Goal: Task Accomplishment & Management: Complete application form

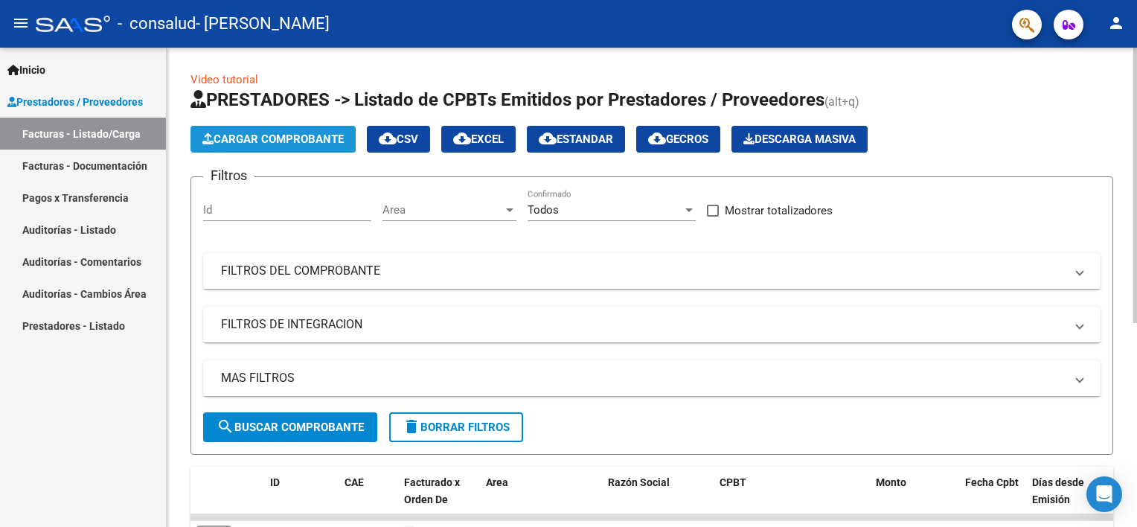
click at [298, 139] on span "Cargar Comprobante" at bounding box center [272, 138] width 141 height 13
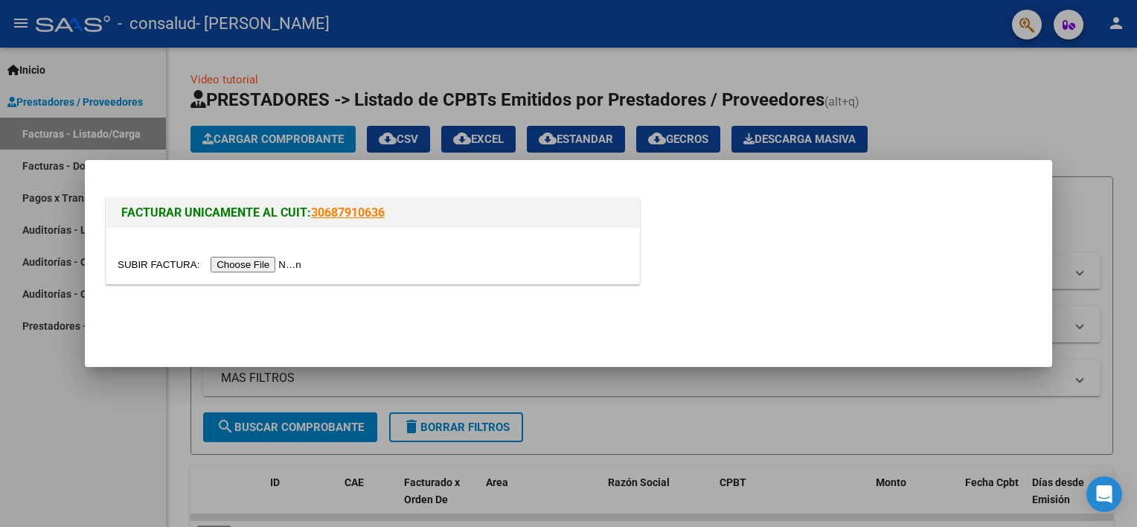
click at [262, 263] on input "file" at bounding box center [212, 265] width 188 height 16
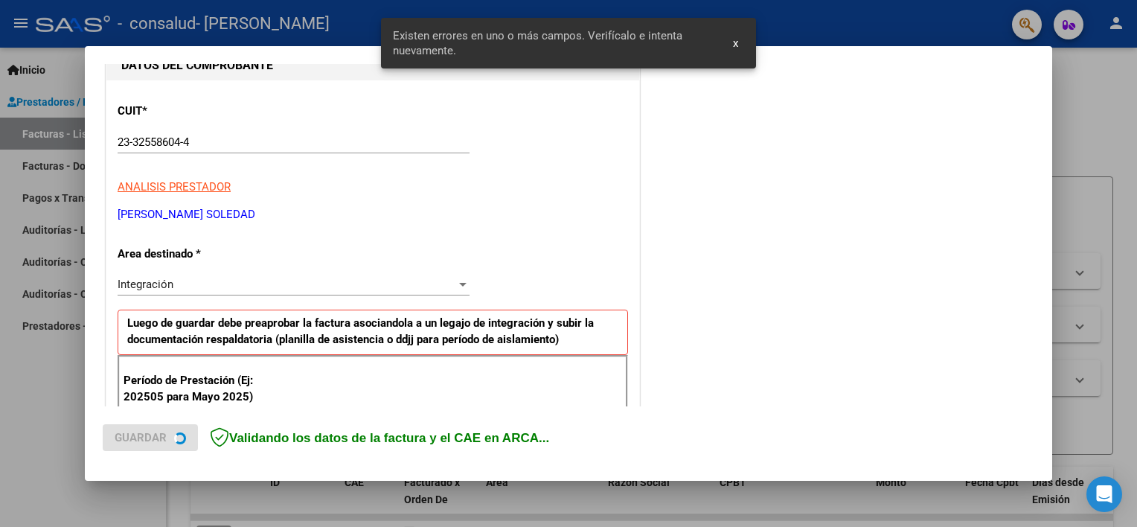
scroll to position [318, 0]
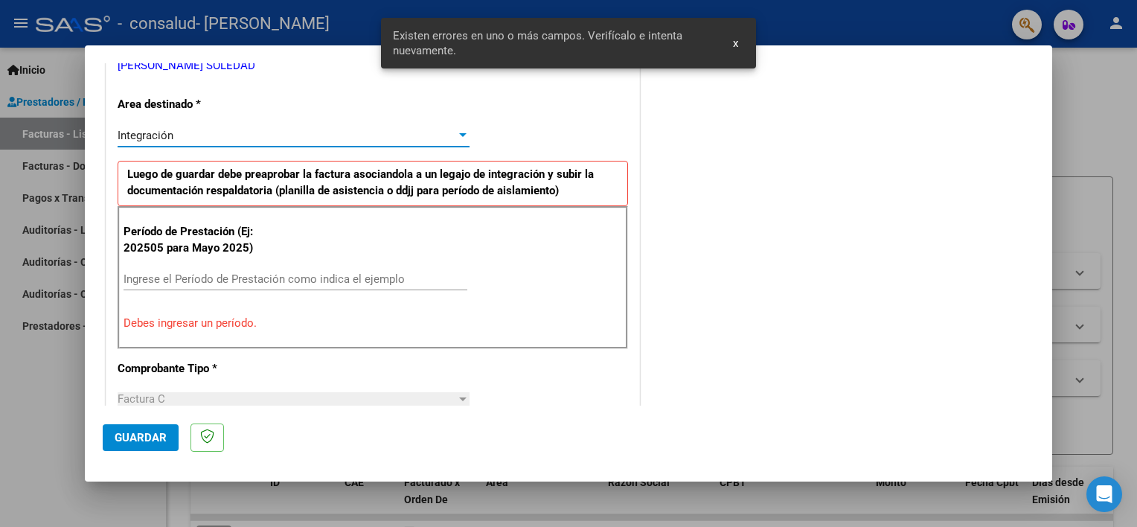
click at [242, 134] on div "Integración" at bounding box center [287, 135] width 339 height 13
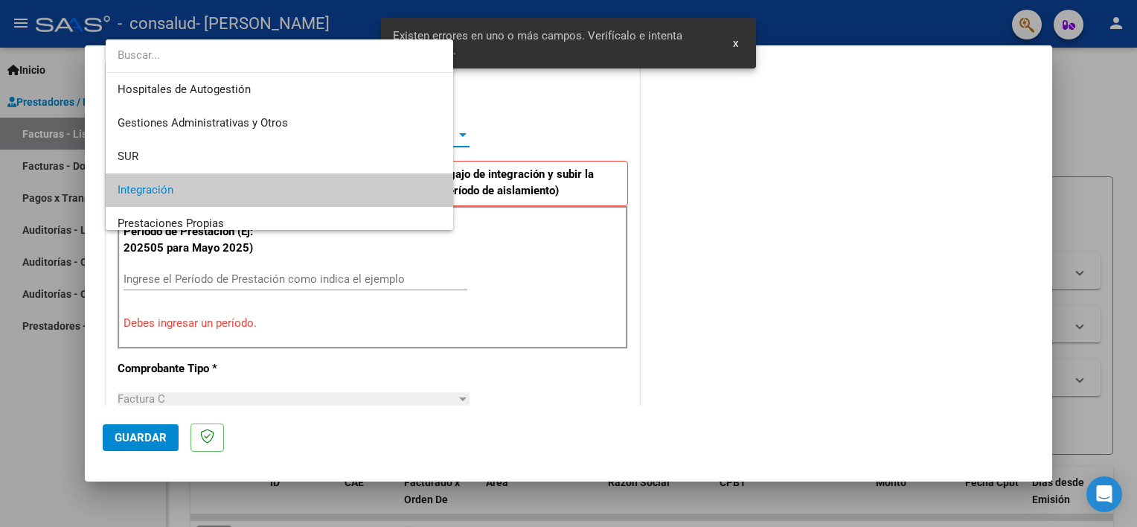
scroll to position [55, 0]
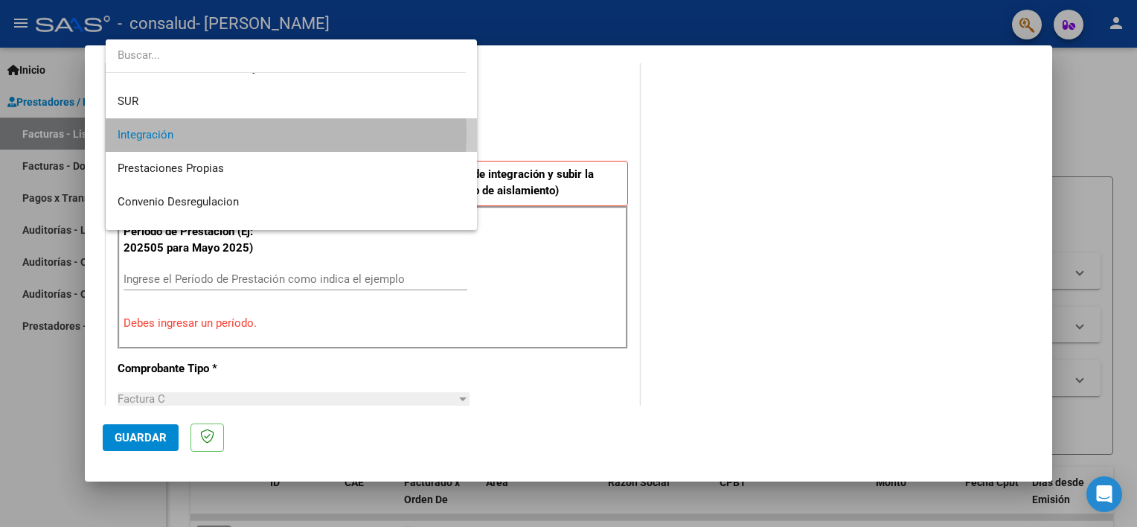
click at [242, 134] on span "Integración" at bounding box center [292, 134] width 348 height 33
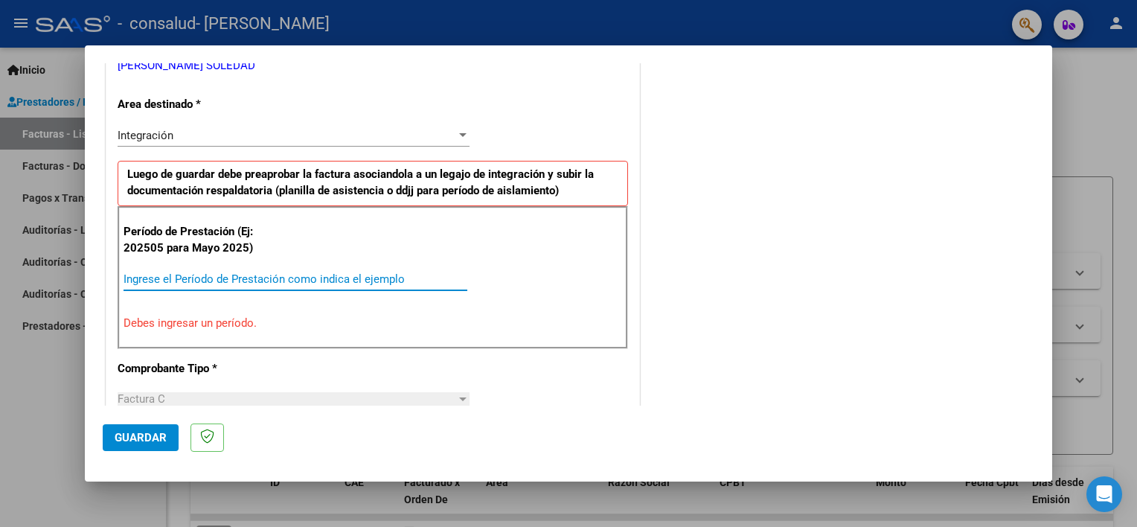
click at [176, 280] on input "Ingrese el Período de Prestación como indica el ejemplo" at bounding box center [296, 278] width 344 height 13
click at [165, 274] on input "Ingrese el Período de Prestación como indica el ejemplo" at bounding box center [296, 278] width 344 height 13
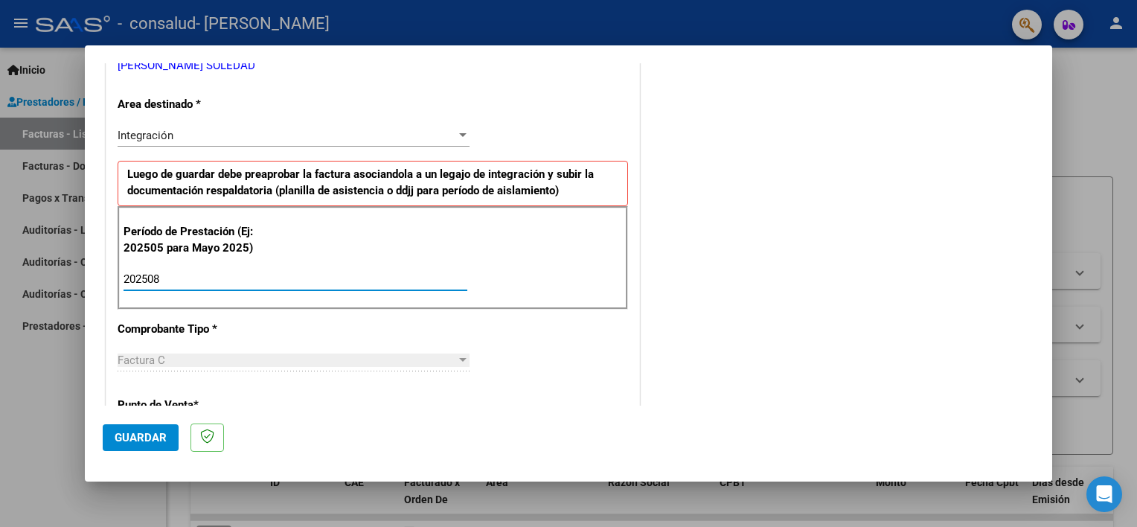
type input "202508"
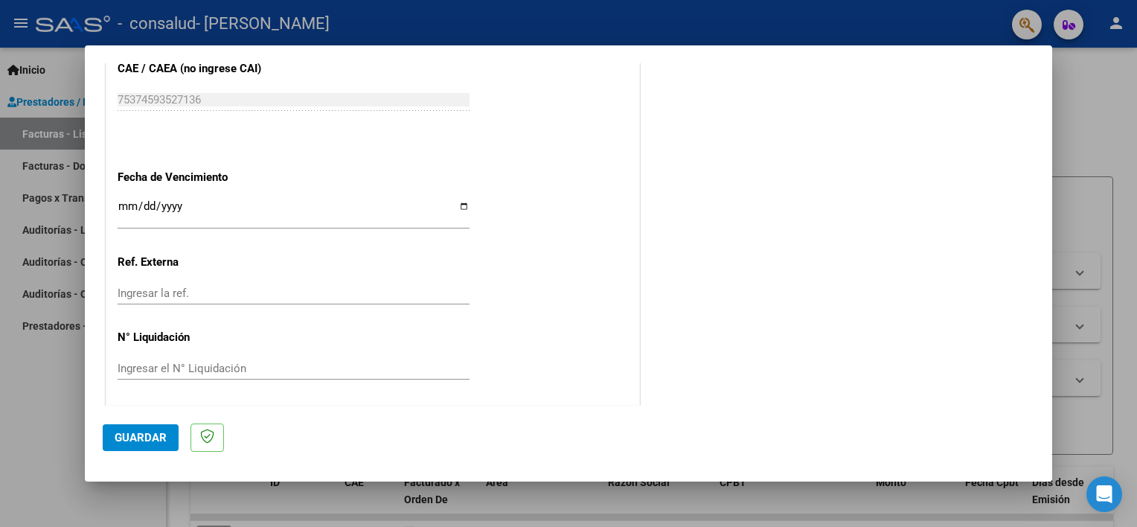
scroll to position [965, 0]
click at [147, 443] on span "Guardar" at bounding box center [141, 437] width 52 height 13
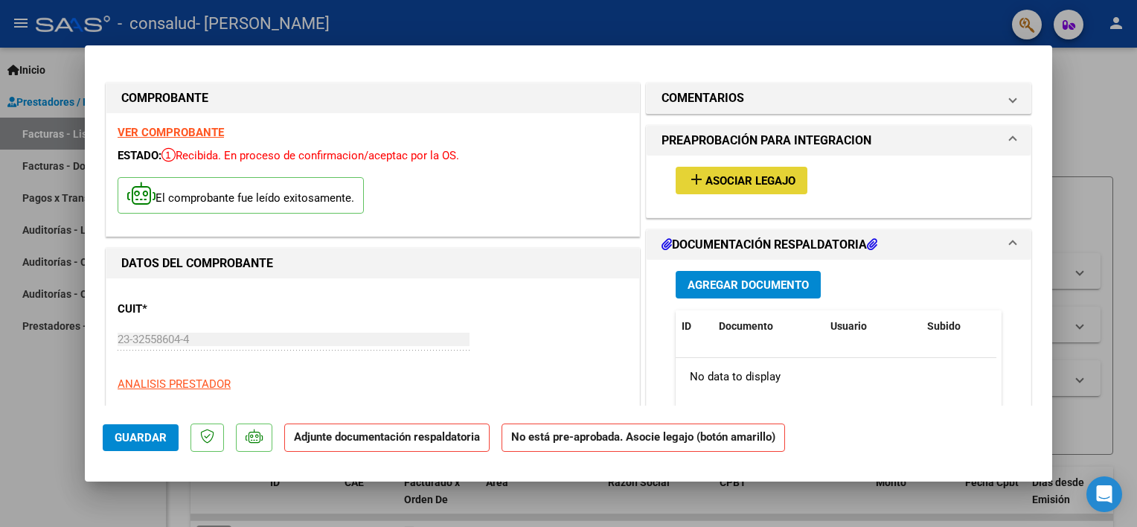
click at [705, 184] on span "Asociar Legajo" at bounding box center [750, 180] width 90 height 13
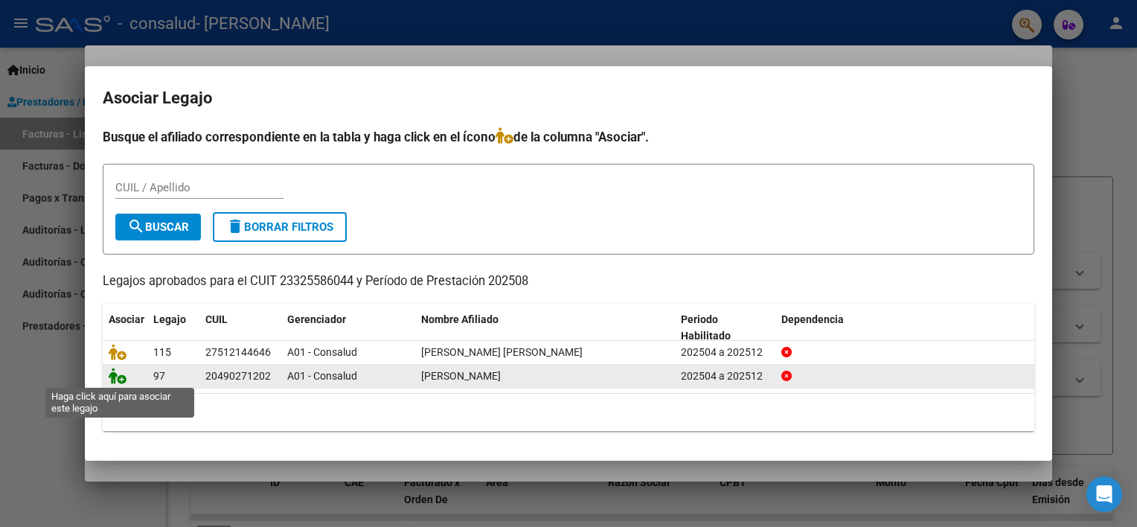
click at [118, 382] on icon at bounding box center [118, 376] width 18 height 16
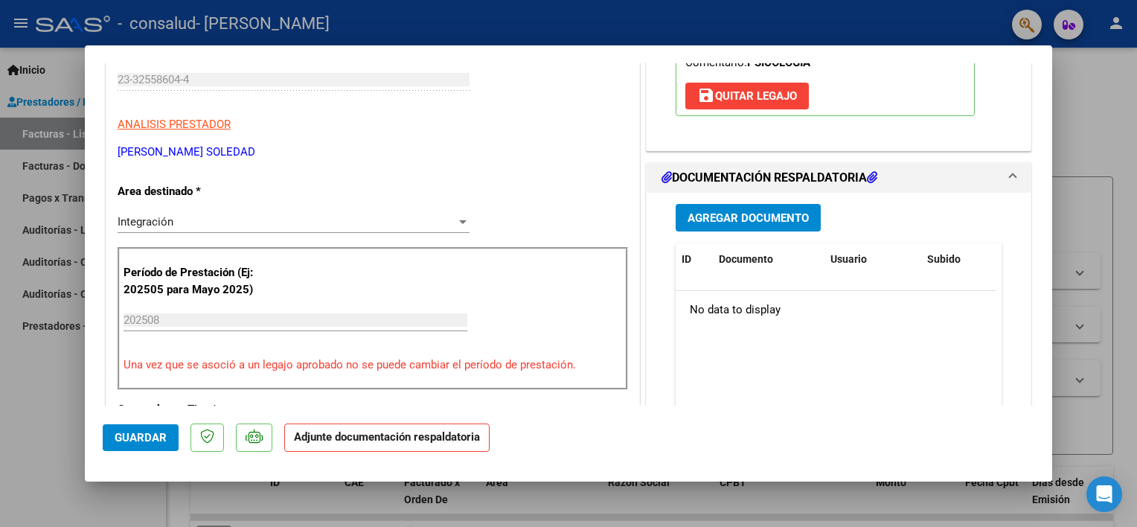
scroll to position [272, 0]
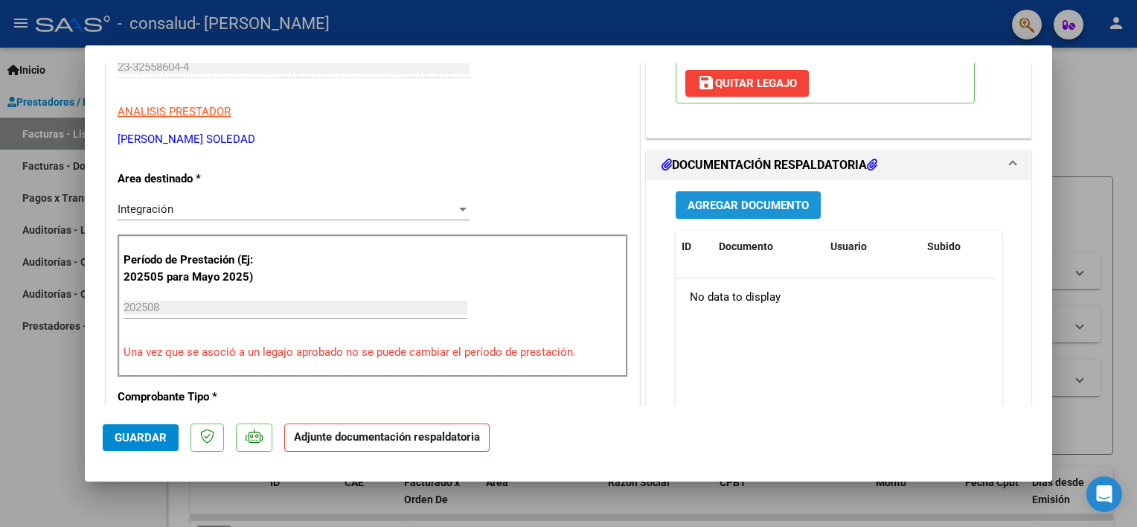
click at [761, 202] on span "Agregar Documento" at bounding box center [748, 205] width 121 height 13
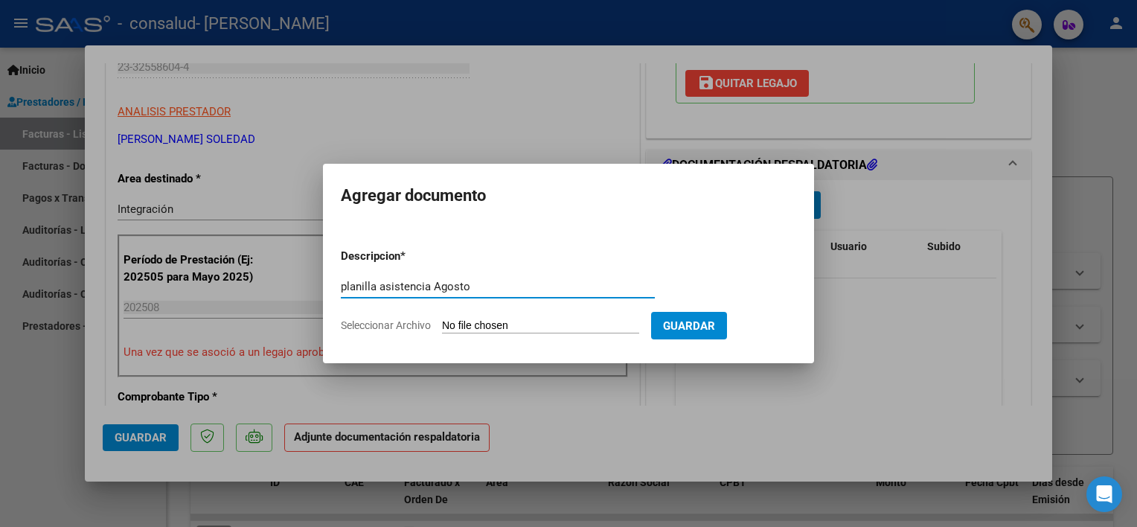
type input "planilla asistencia Agosto"
click at [566, 327] on input "Seleccionar Archivo" at bounding box center [540, 326] width 197 height 14
type input "C:\fakepath\asistencia [PERSON_NAME][DATE].pdf"
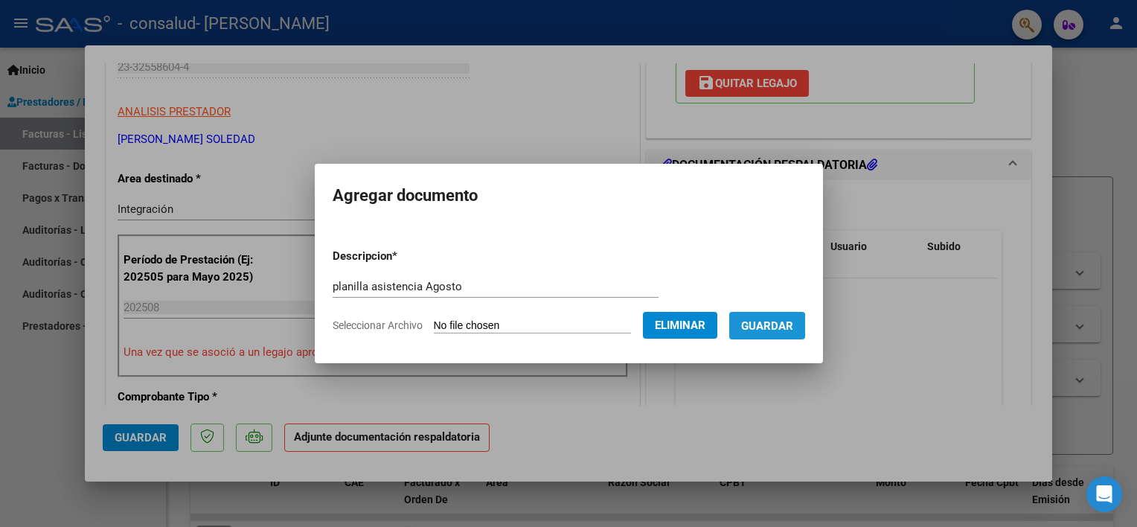
click at [771, 329] on span "Guardar" at bounding box center [767, 325] width 52 height 13
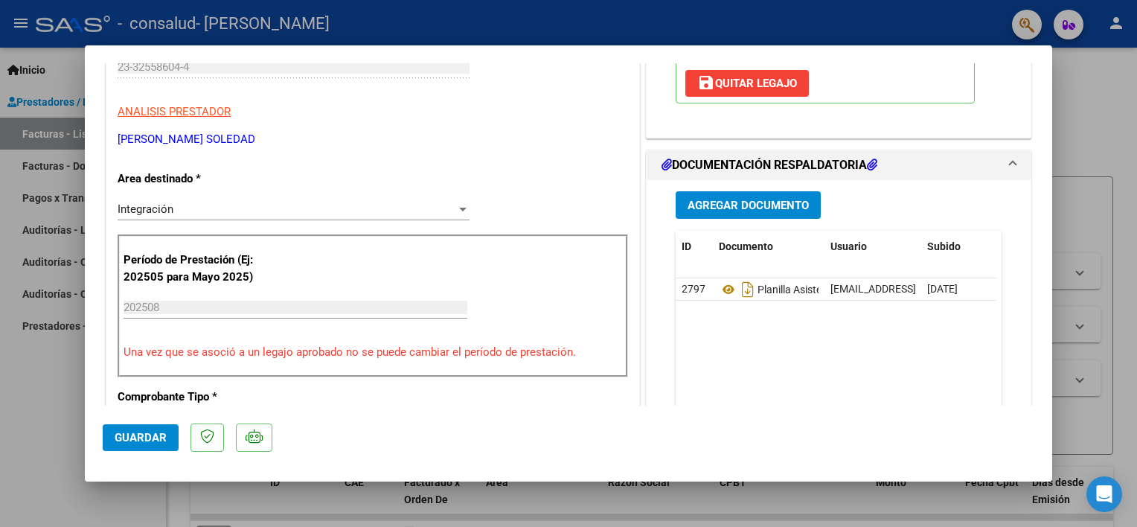
scroll to position [571, 0]
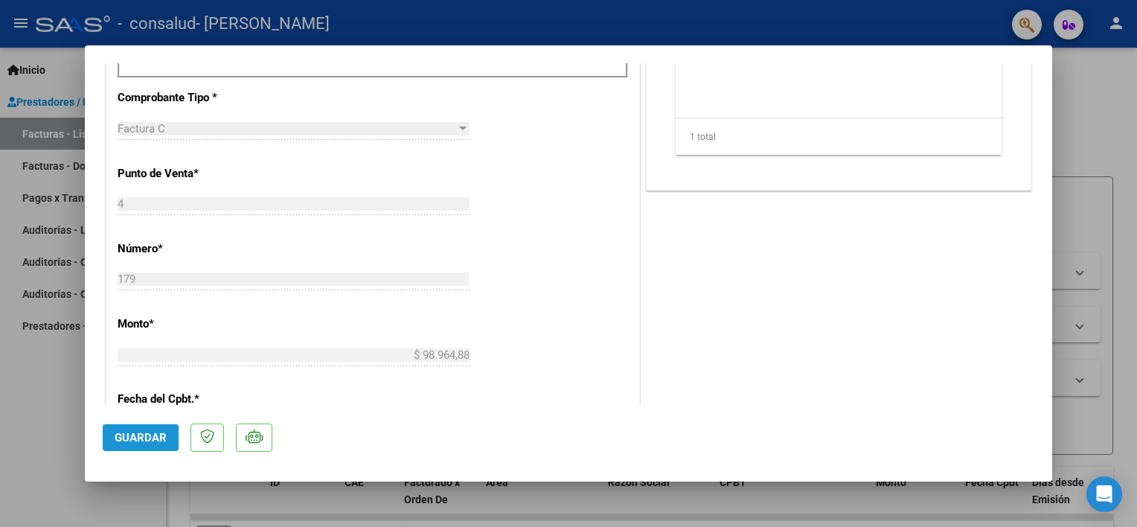
click at [132, 443] on span "Guardar" at bounding box center [141, 437] width 52 height 13
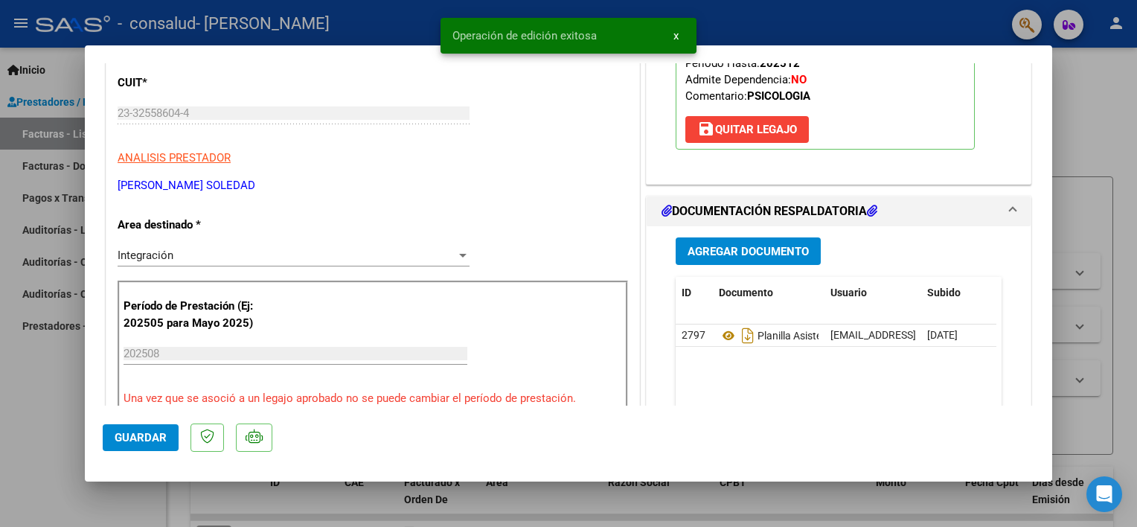
scroll to position [0, 0]
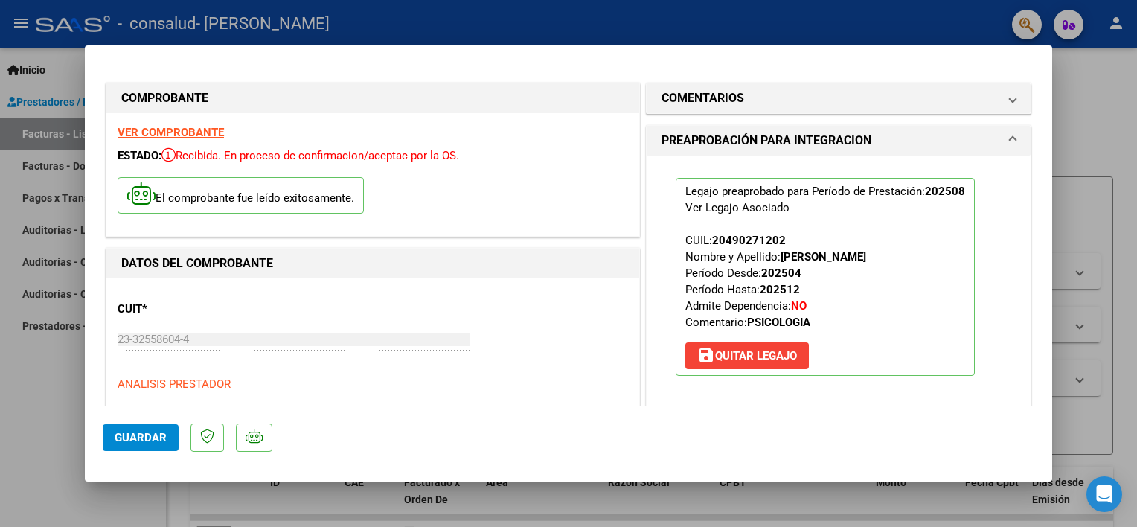
click at [1102, 82] on div at bounding box center [568, 263] width 1137 height 527
type input "$ 0,00"
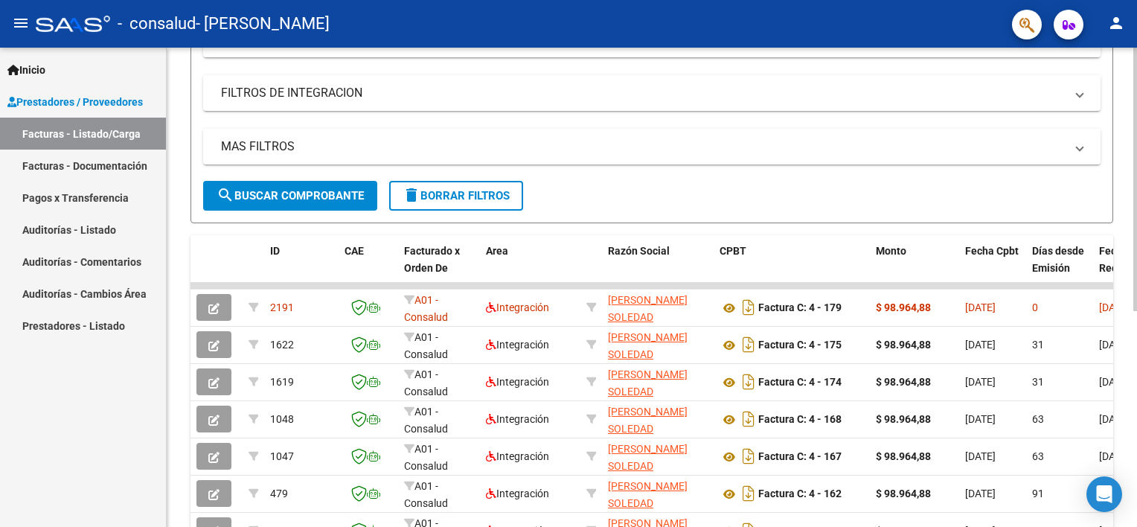
scroll to position [233, 0]
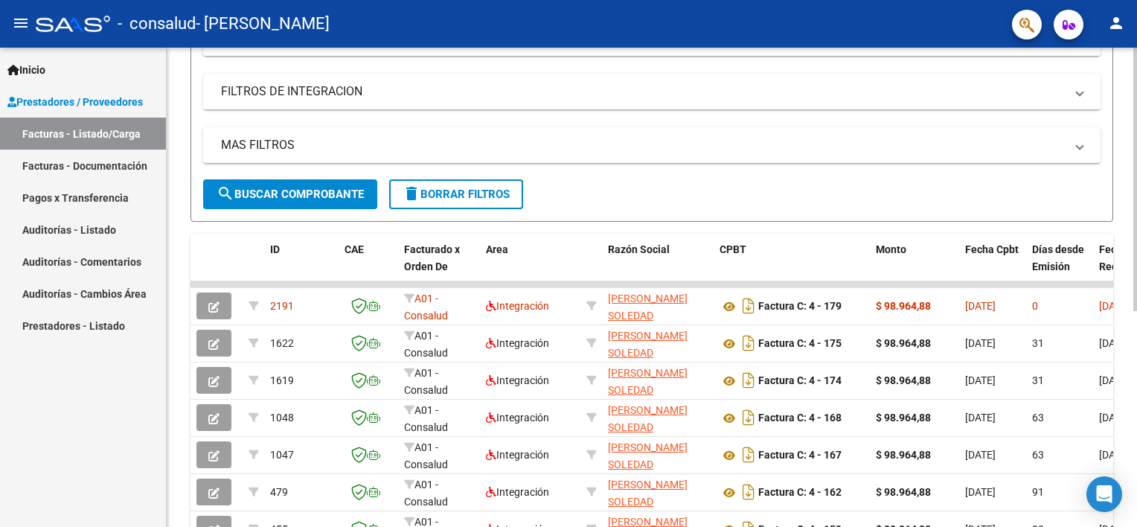
click at [1136, 426] on html "menu - consalud - [PERSON_NAME] SOLEDAD person Inicio Instructivos Contacto OS …" at bounding box center [568, 263] width 1137 height 527
drag, startPoint x: 1132, startPoint y: 346, endPoint x: 1135, endPoint y: 401, distance: 55.1
click at [1135, 401] on div "Video tutorial PRESTADORES -> Listado de CPBTs Emitidos por Prestadores / Prove…" at bounding box center [654, 245] width 974 height 861
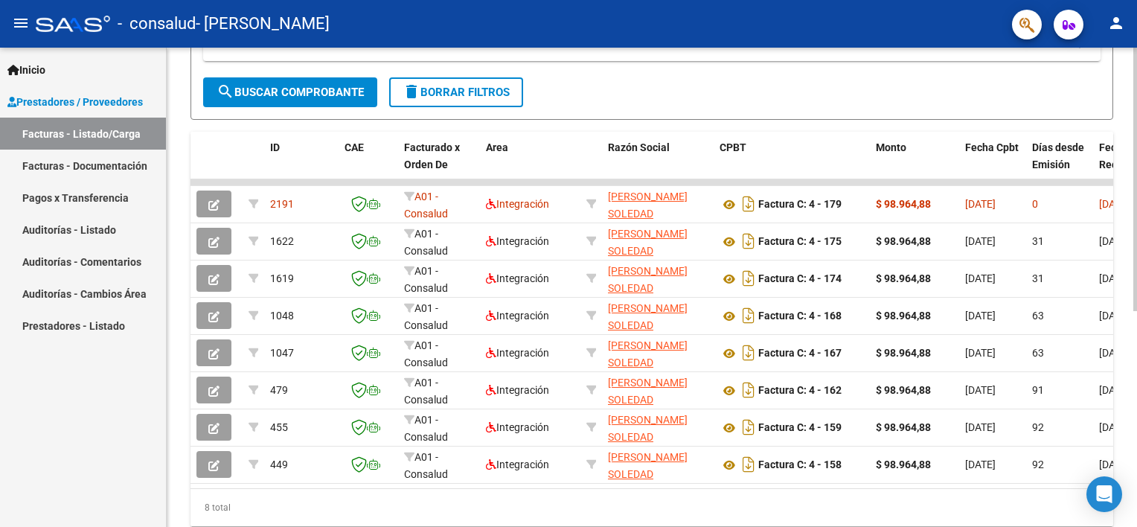
scroll to position [336, 0]
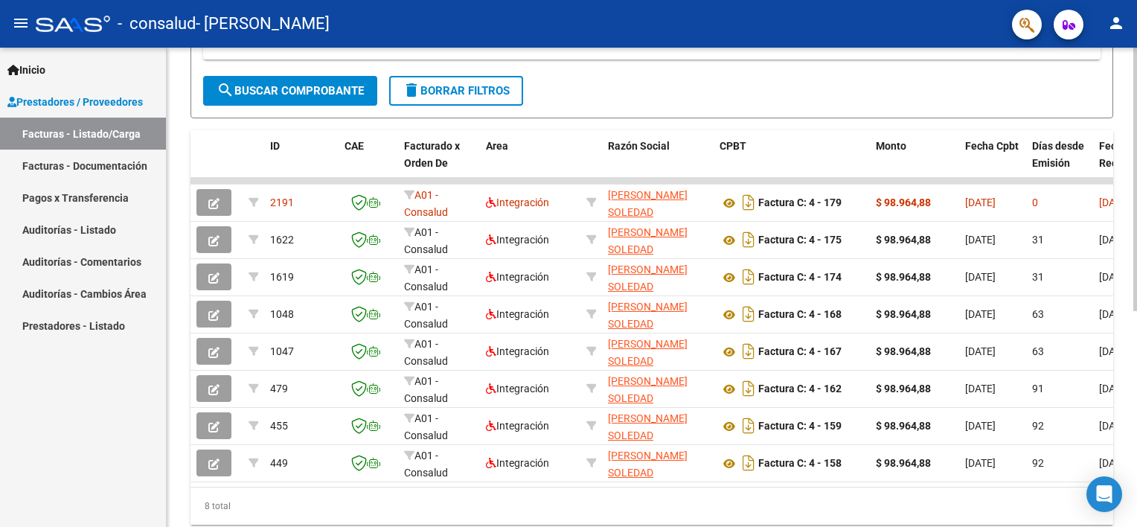
click at [1136, 470] on html "menu - consalud - [PERSON_NAME] SOLEDAD person Inicio Instructivos Contacto OS …" at bounding box center [568, 263] width 1137 height 527
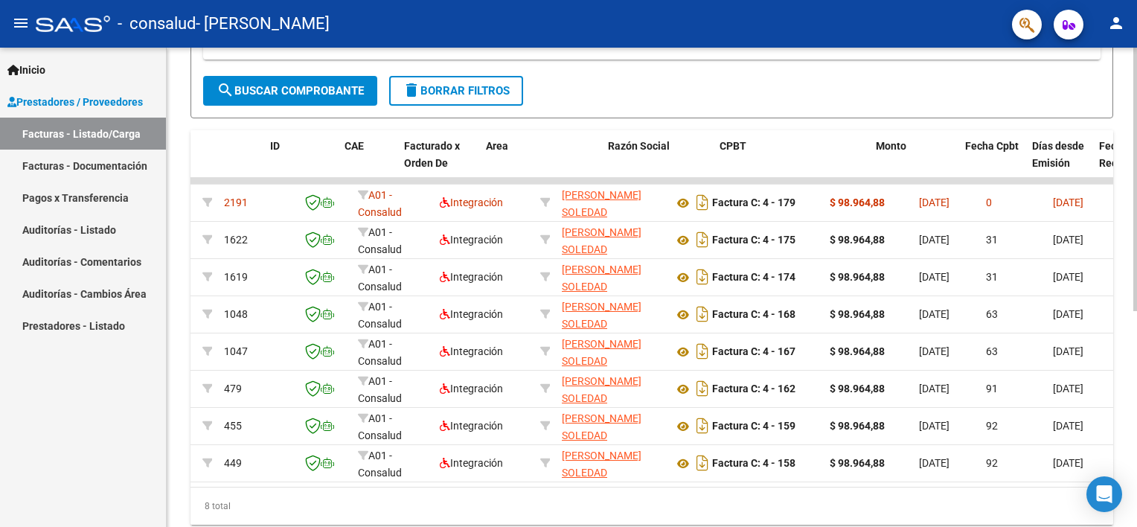
scroll to position [0, 0]
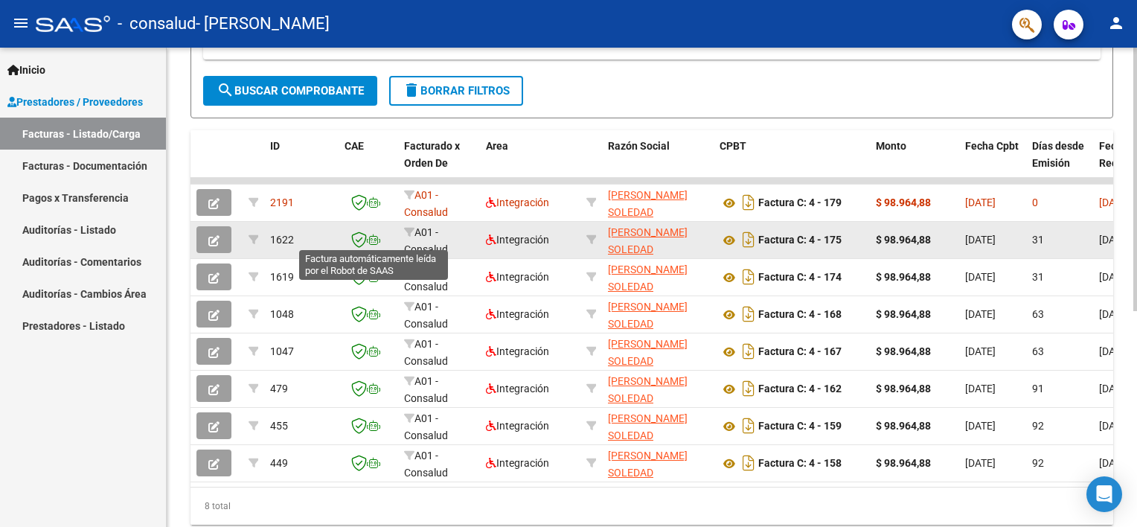
click at [367, 243] on span at bounding box center [373, 240] width 13 height 12
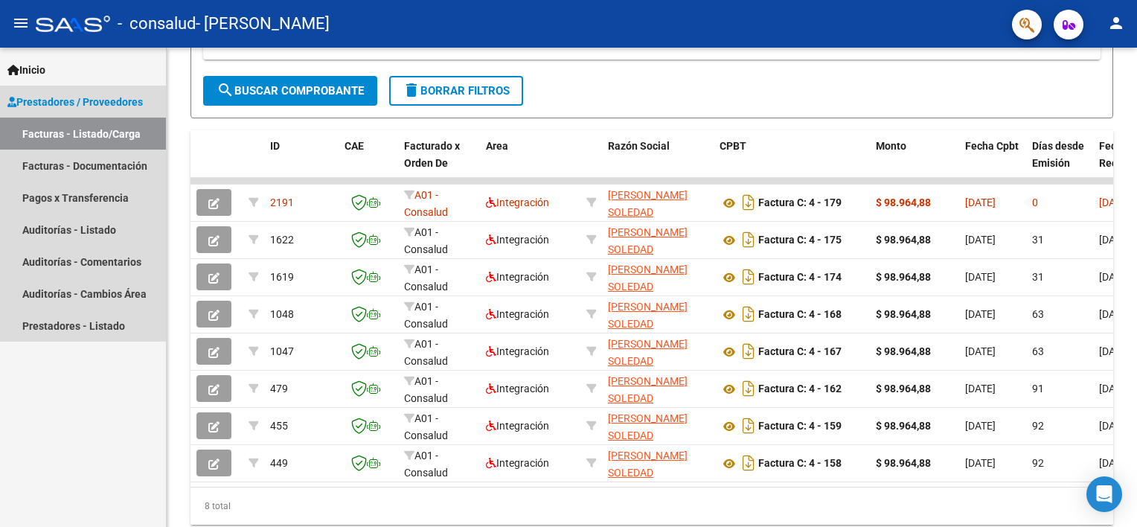
click at [69, 129] on link "Facturas - Listado/Carga" at bounding box center [83, 134] width 166 height 32
click at [53, 158] on link "Facturas - Documentación" at bounding box center [83, 166] width 166 height 32
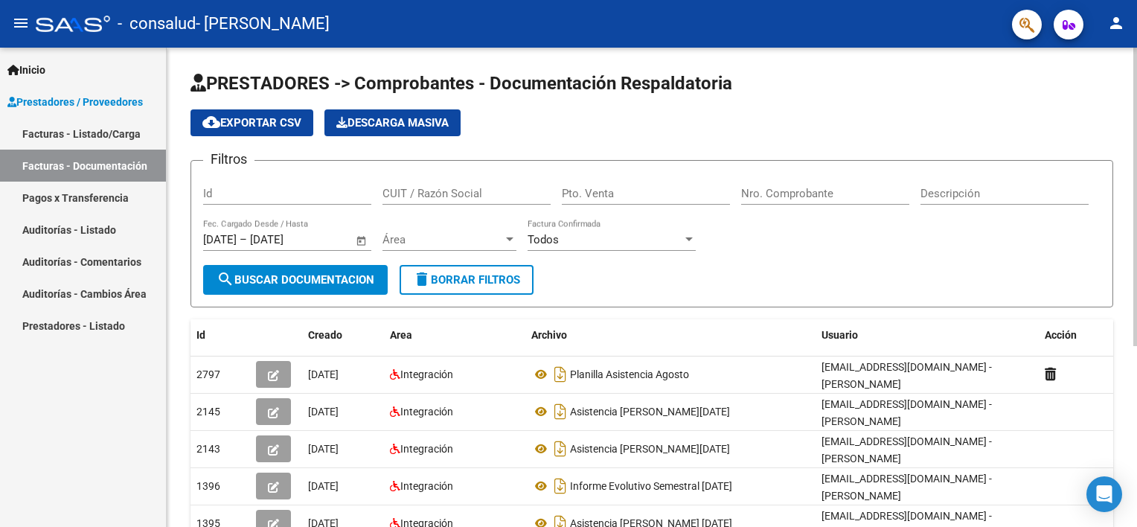
click at [1136, 81] on html "menu - consalud - [PERSON_NAME] SOLEDAD person Inicio Instructivos Contacto OS …" at bounding box center [568, 263] width 1137 height 527
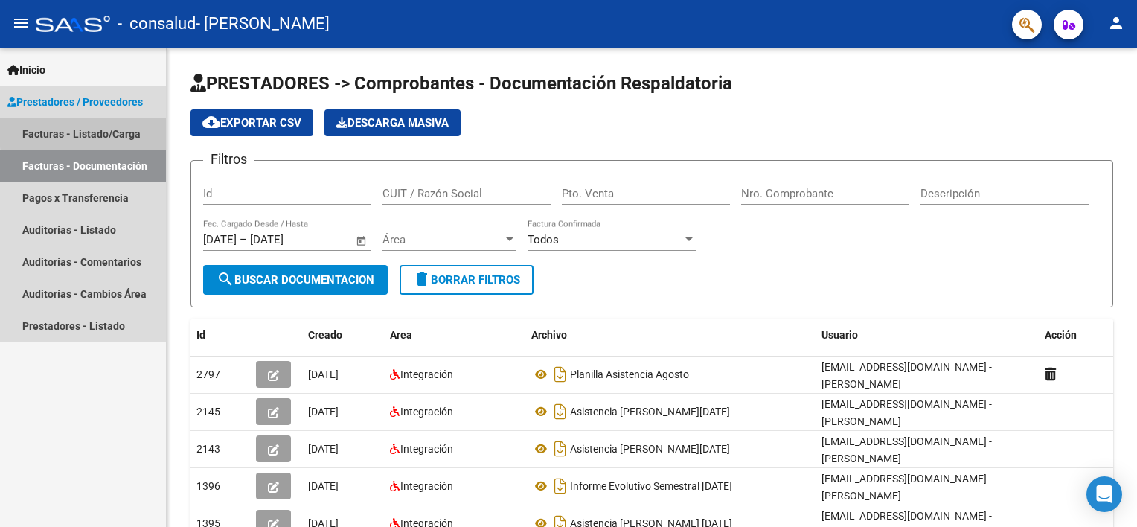
click at [92, 131] on link "Facturas - Listado/Carga" at bounding box center [83, 134] width 166 height 32
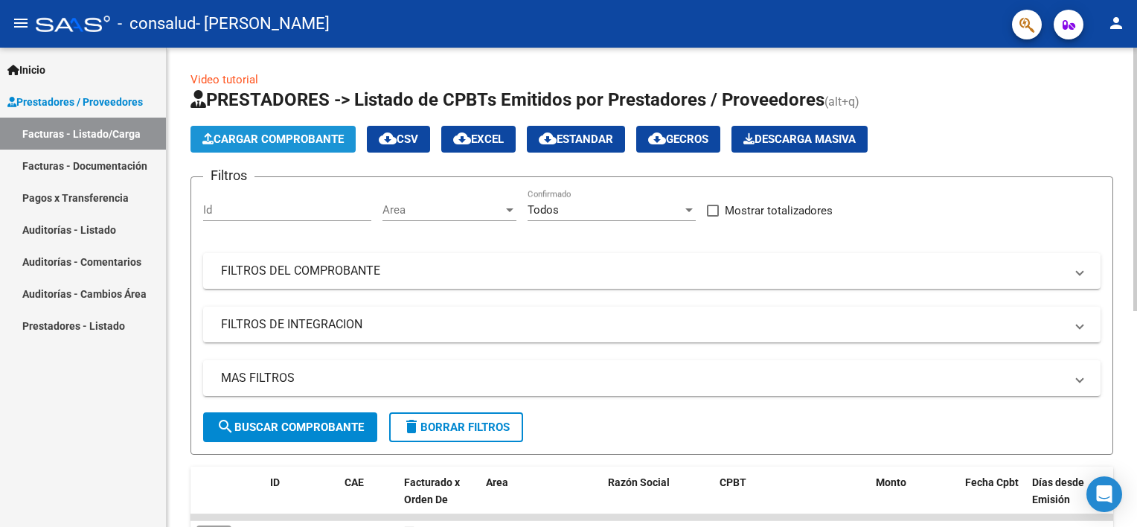
click at [341, 131] on button "Cargar Comprobante" at bounding box center [272, 139] width 165 height 27
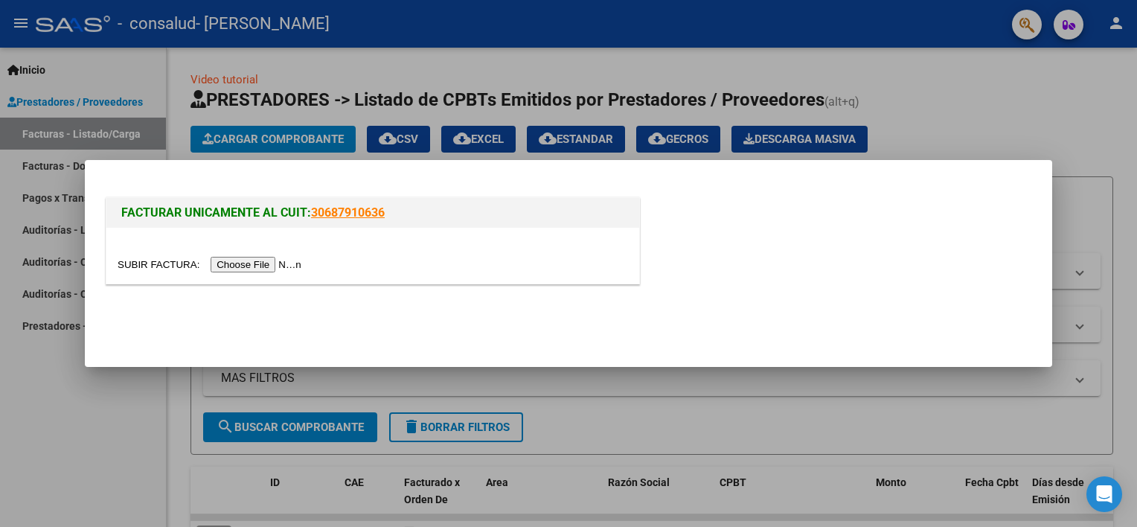
click at [252, 262] on input "file" at bounding box center [212, 265] width 188 height 16
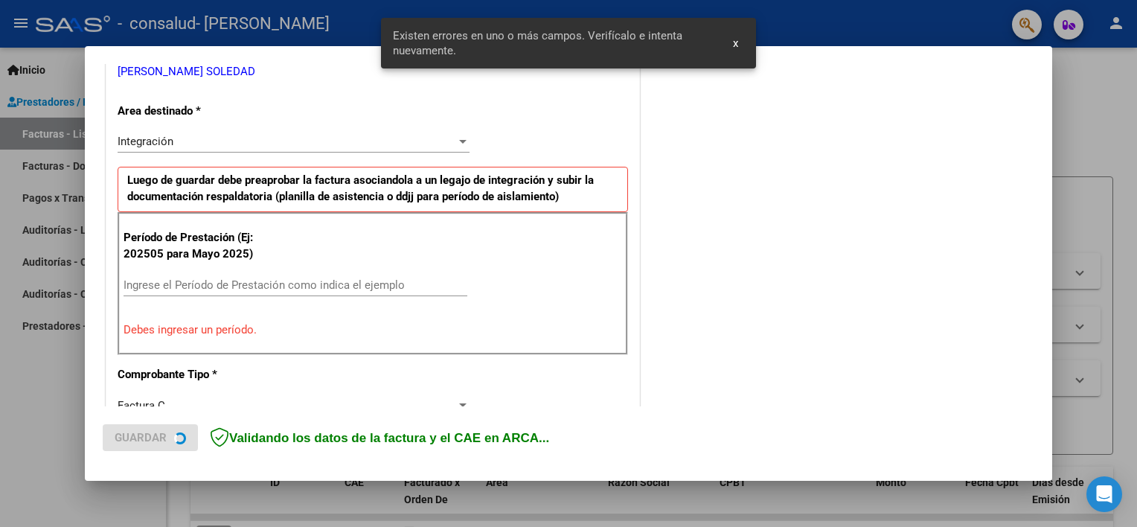
scroll to position [318, 0]
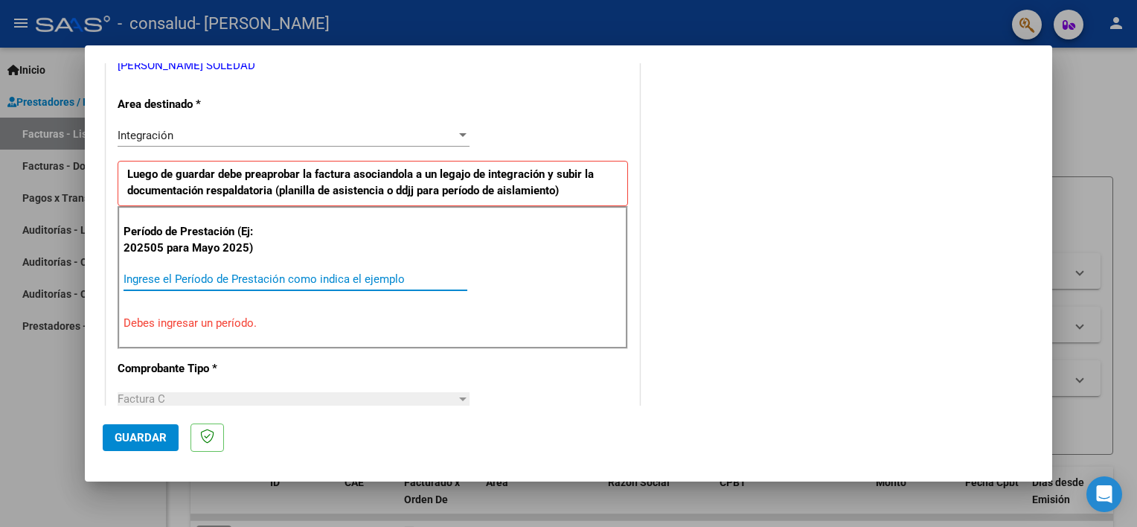
click at [143, 273] on input "Ingrese el Período de Prestación como indica el ejemplo" at bounding box center [296, 278] width 344 height 13
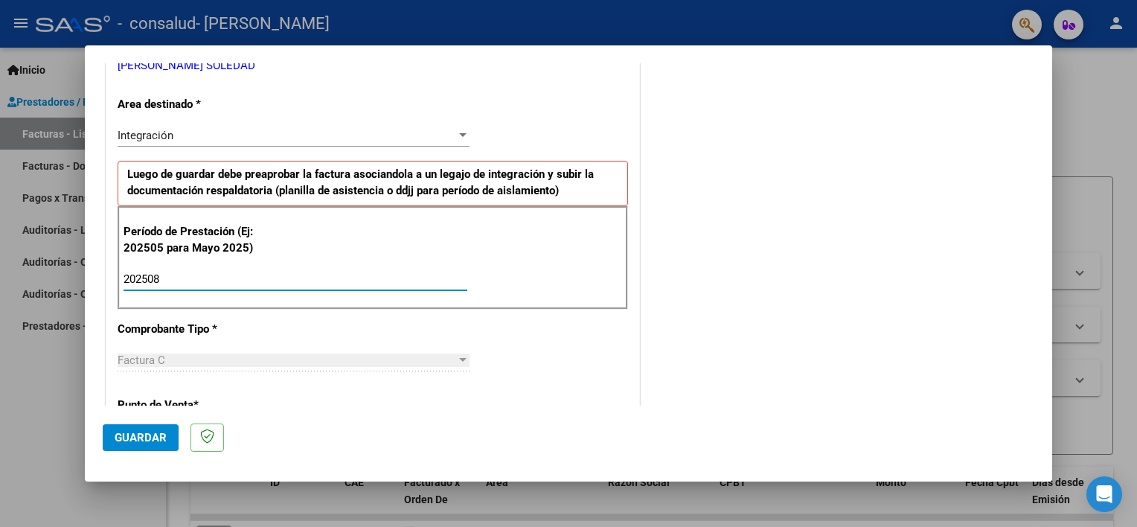
type input "202508"
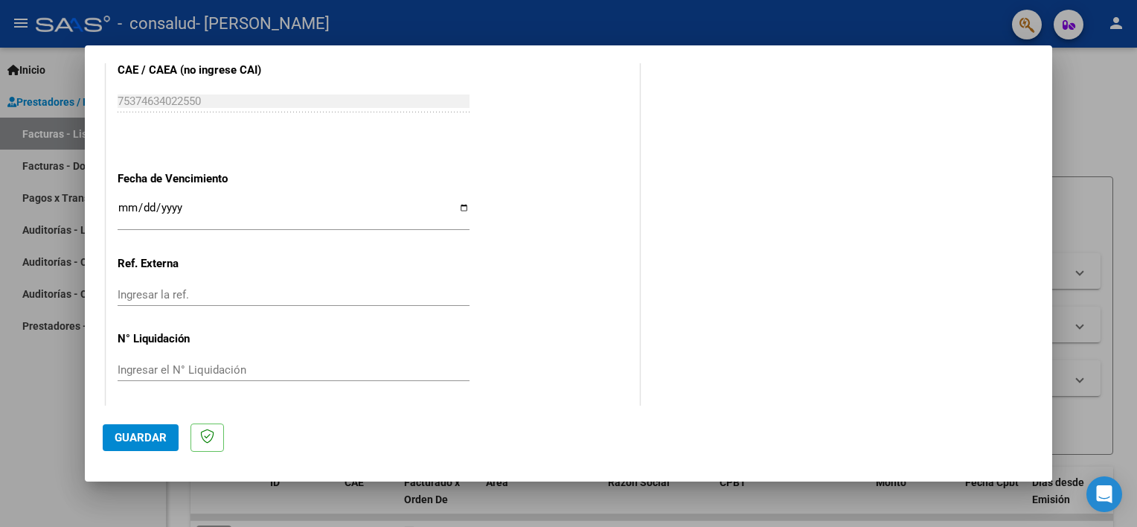
scroll to position [965, 0]
click at [148, 433] on span "Guardar" at bounding box center [141, 437] width 52 height 13
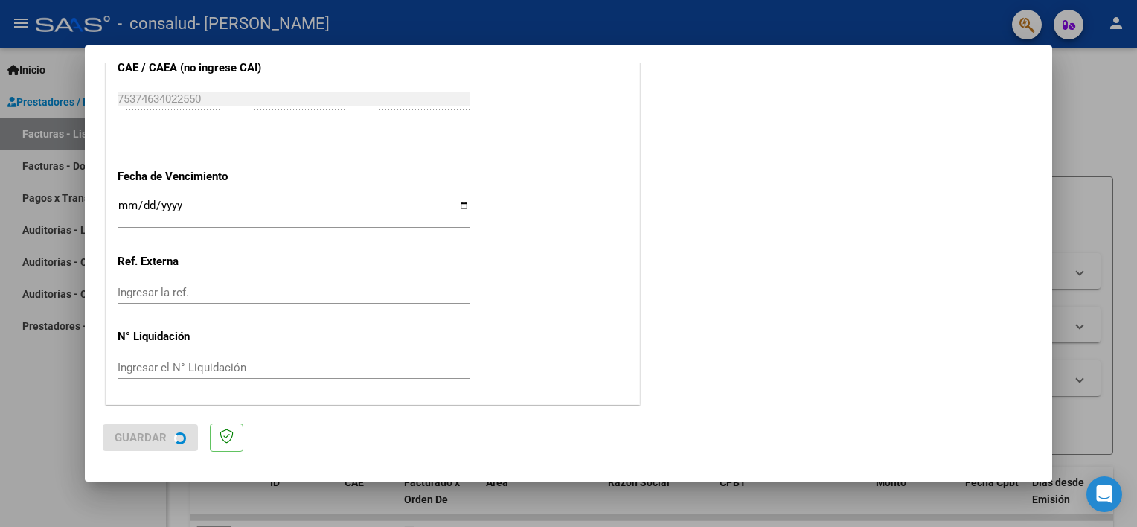
scroll to position [0, 0]
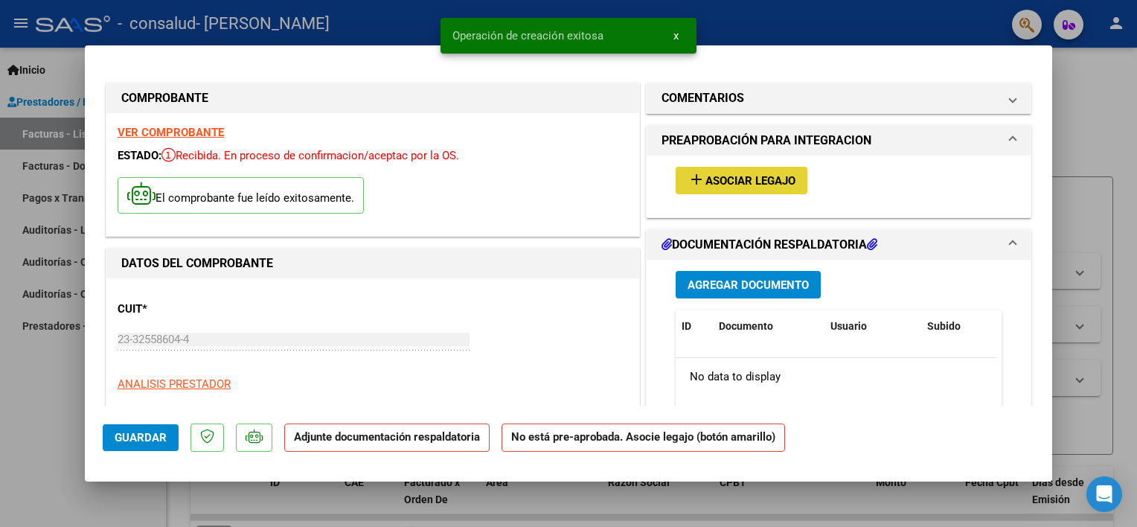
click at [688, 180] on mat-icon "add" at bounding box center [697, 179] width 18 height 18
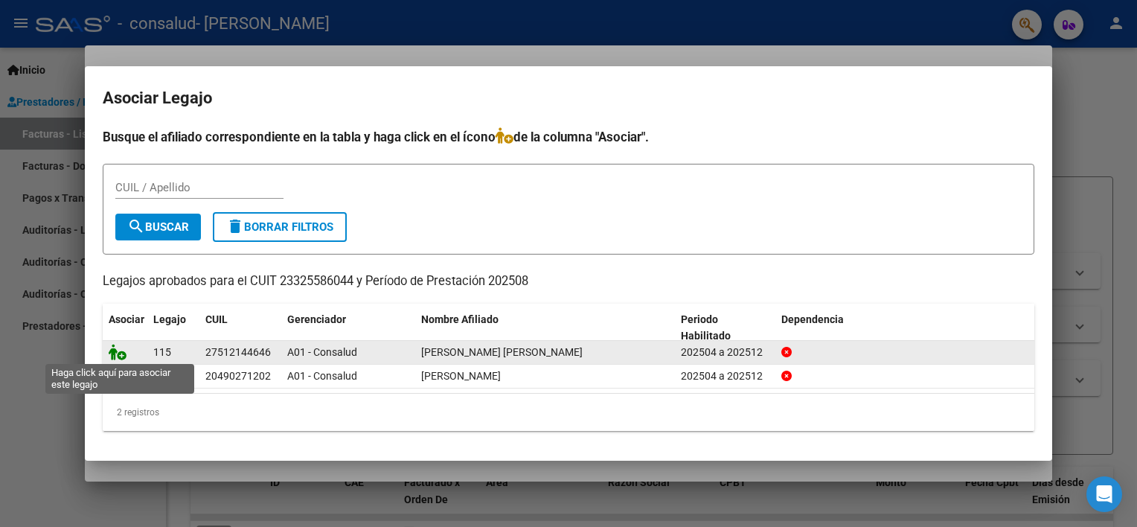
click at [119, 350] on icon at bounding box center [118, 352] width 18 height 16
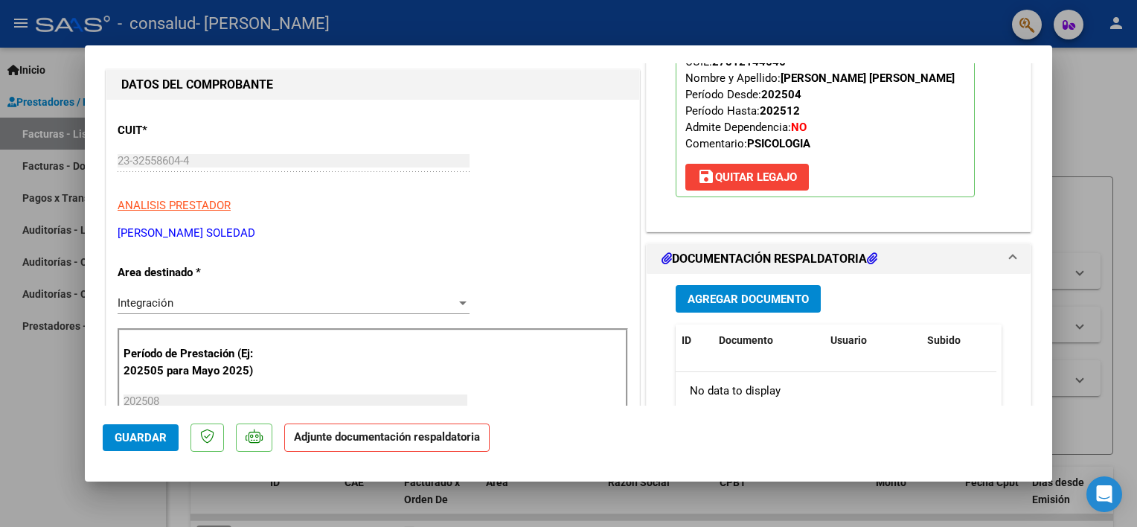
scroll to position [208, 0]
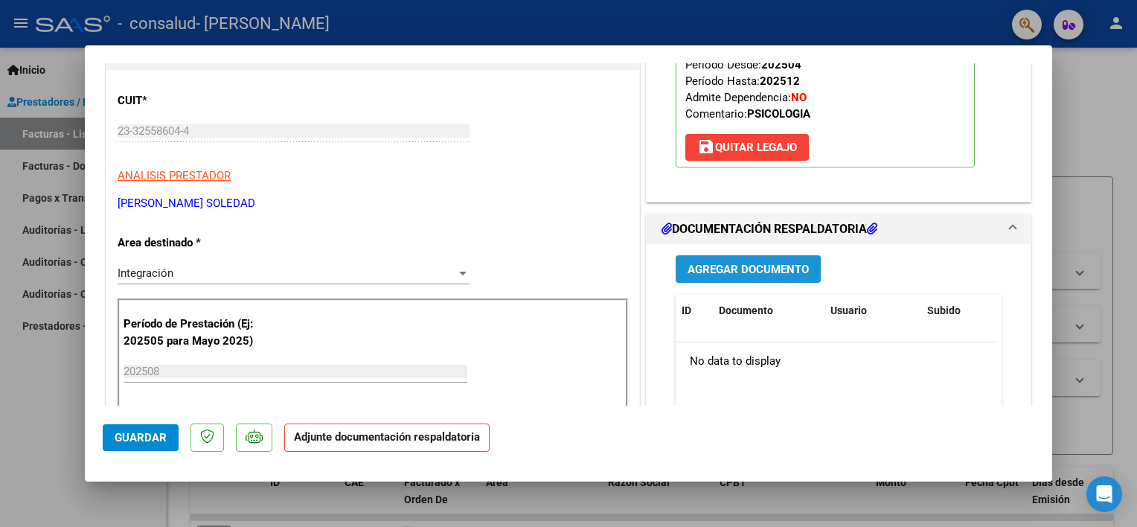
click at [775, 267] on span "Agregar Documento" at bounding box center [748, 269] width 121 height 13
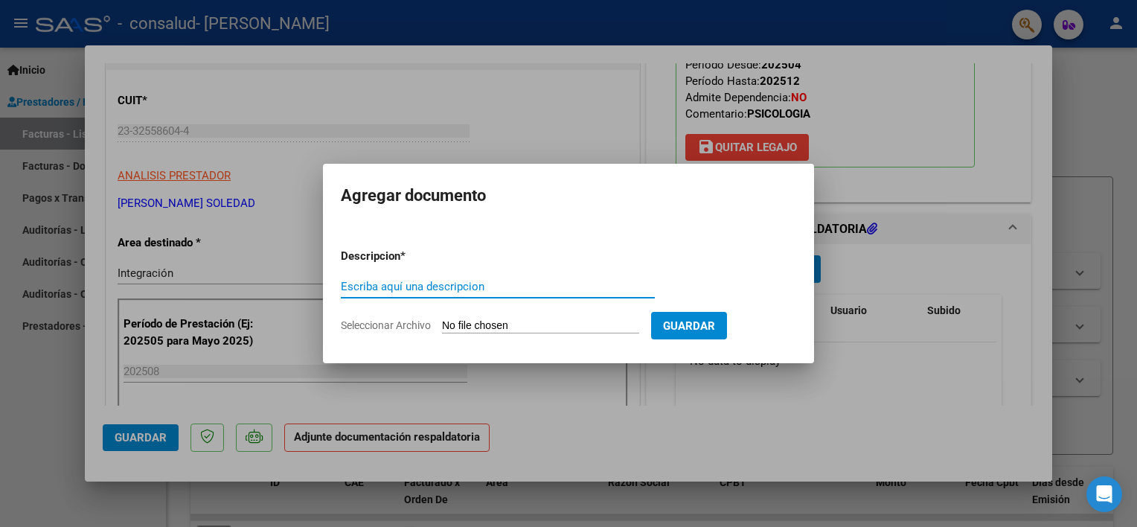
click at [481, 288] on input "Escriba aquí una descripcion" at bounding box center [498, 286] width 314 height 13
type input "planilla asistencia [PERSON_NAME] mes [PERSON_NAME]"
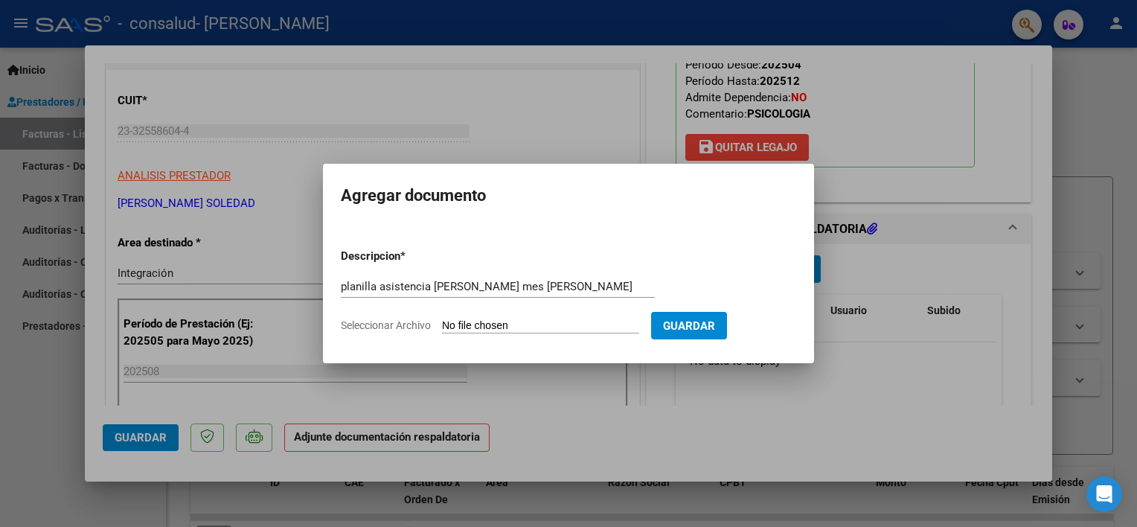
click at [473, 324] on input "Seleccionar Archivo" at bounding box center [540, 326] width 197 height 14
type input "C:\fakepath\asistencia [PERSON_NAME] (1).pdf"
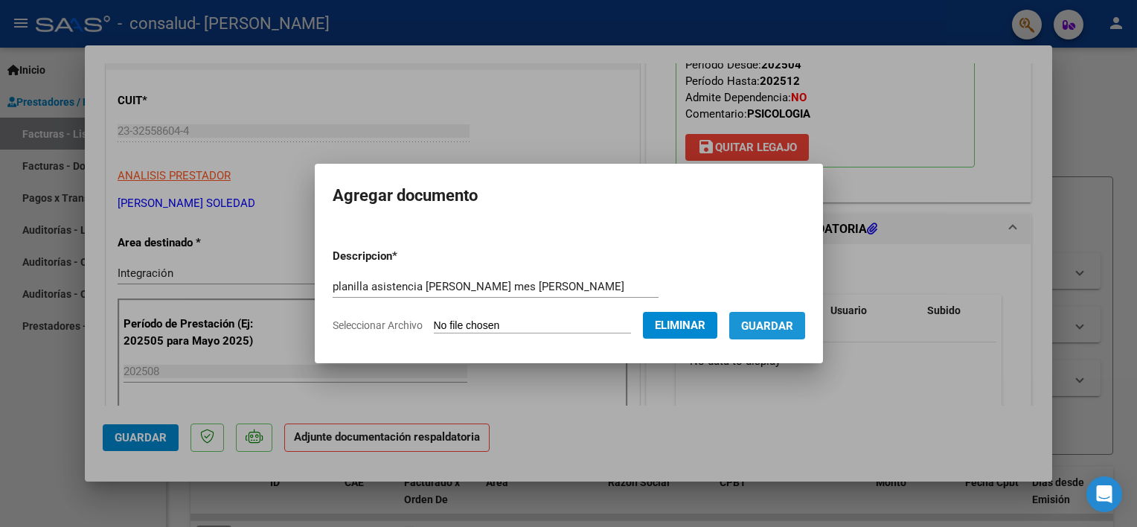
click at [775, 322] on span "Guardar" at bounding box center [767, 325] width 52 height 13
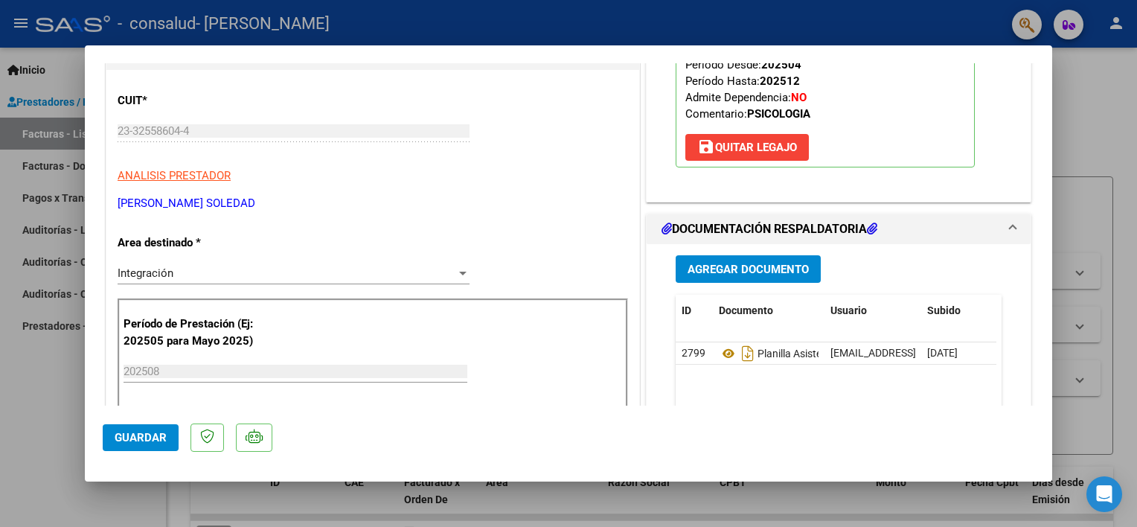
click at [1124, 127] on div at bounding box center [568, 263] width 1137 height 527
type input "$ 0,00"
